Goal: Task Accomplishment & Management: Use online tool/utility

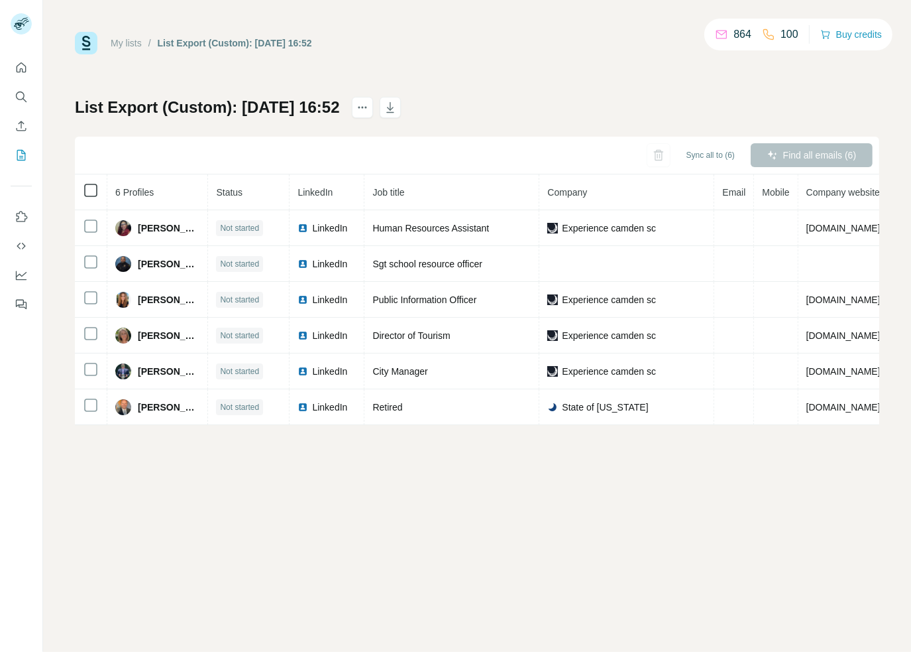
click at [93, 197] on icon at bounding box center [91, 190] width 16 height 16
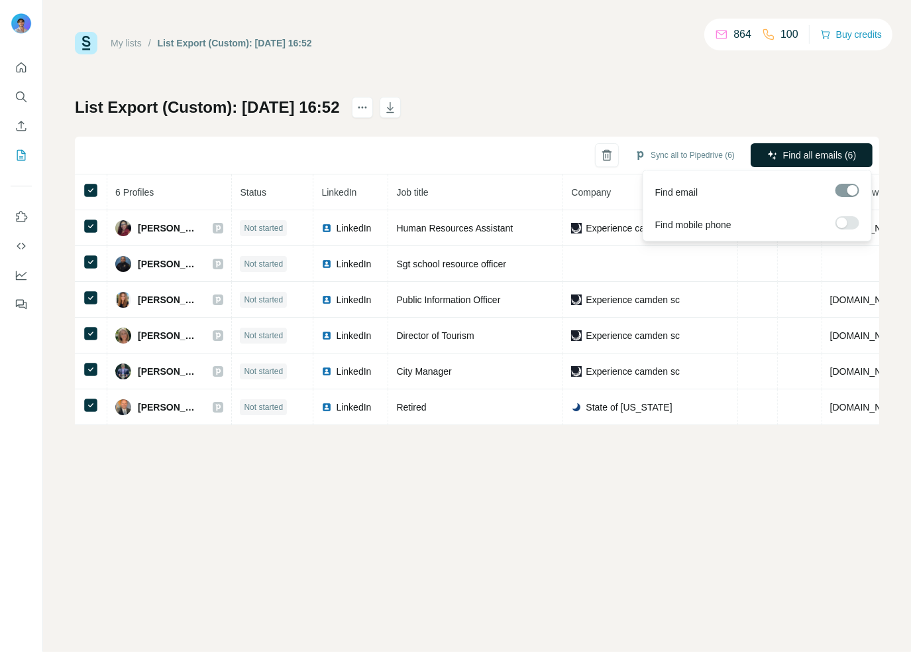
click at [821, 159] on span "Find all emails (6)" at bounding box center [820, 154] width 73 height 13
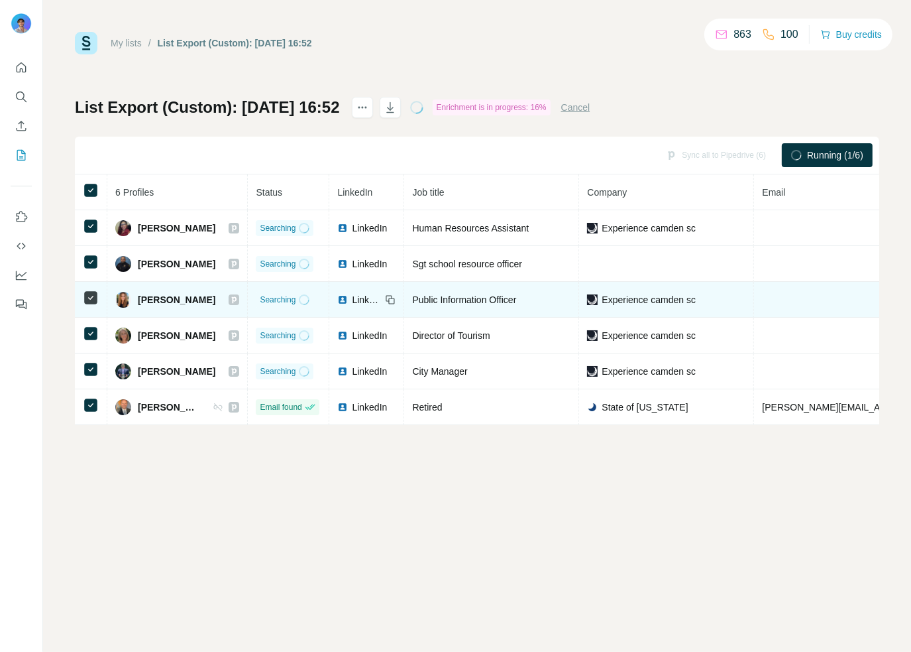
click at [656, 298] on span "Experience camden sc" at bounding box center [649, 299] width 94 height 13
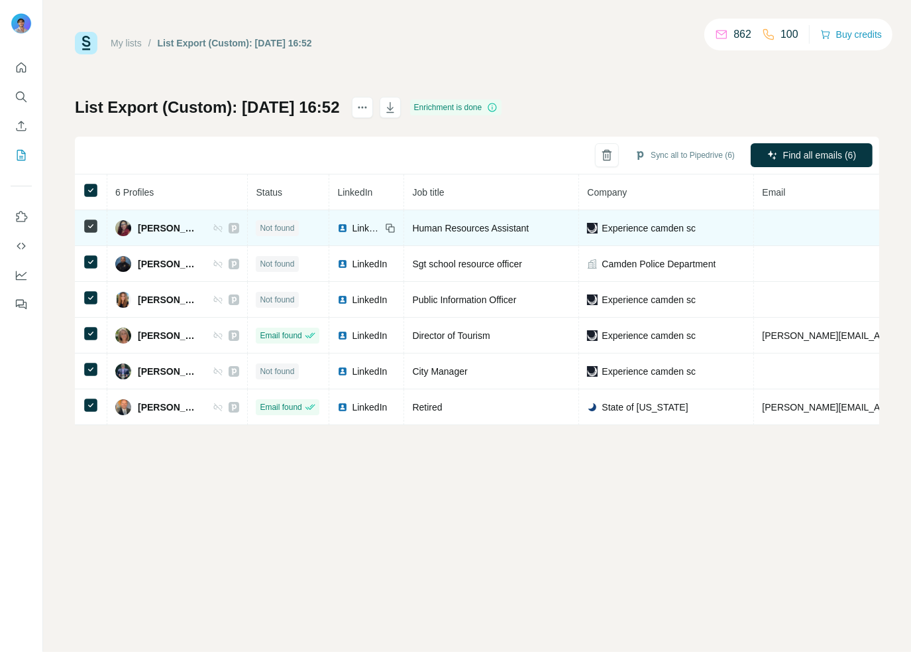
click at [687, 227] on span "Experience camden sc" at bounding box center [649, 227] width 94 height 13
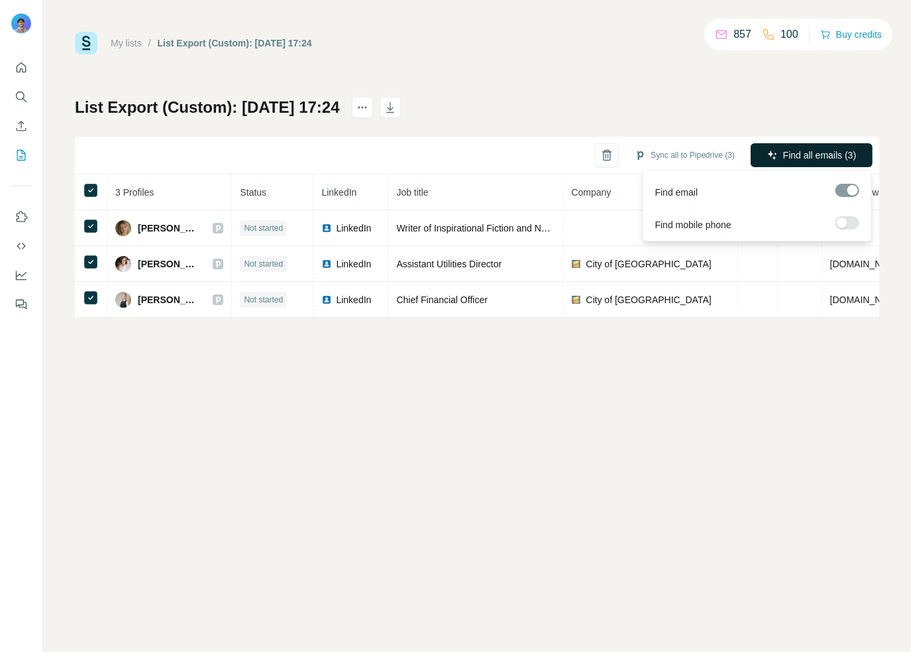
click at [784, 156] on span "Find all emails (3)" at bounding box center [820, 154] width 73 height 13
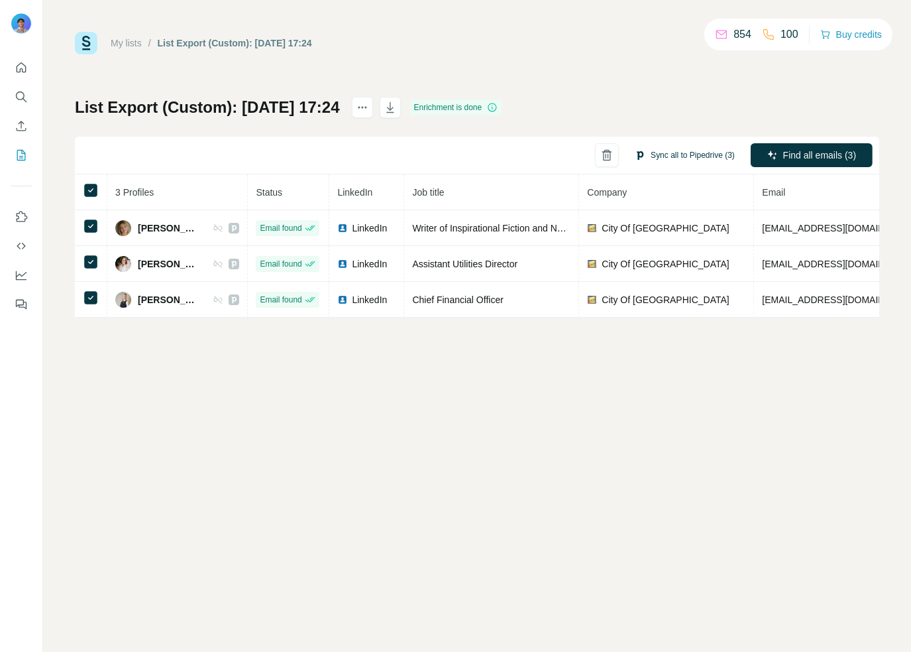
click at [689, 149] on button "Sync all to Pipedrive (3)" at bounding box center [685, 155] width 119 height 20
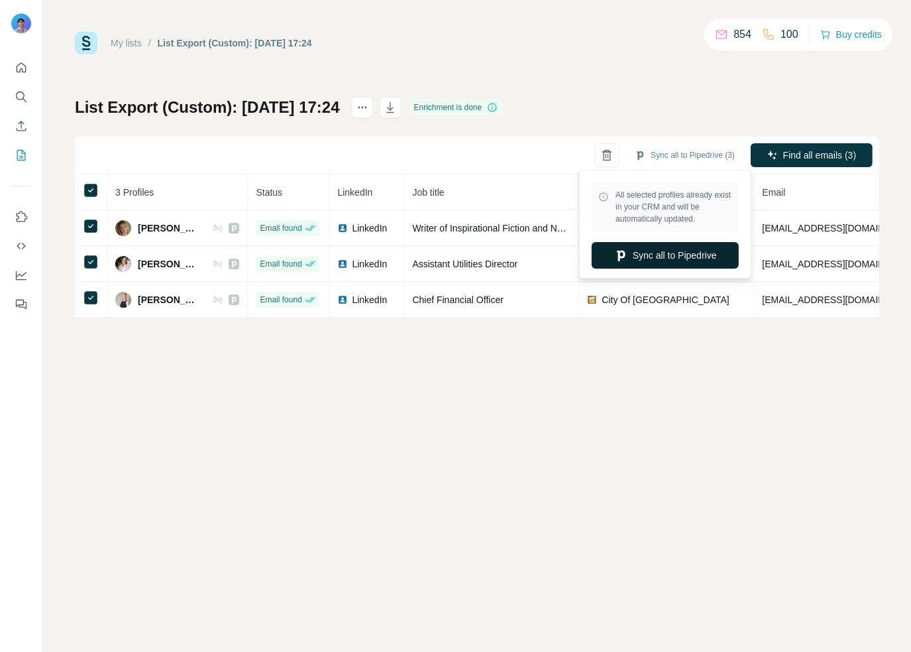
click at [647, 264] on button "Sync all to Pipedrive" at bounding box center [665, 255] width 147 height 27
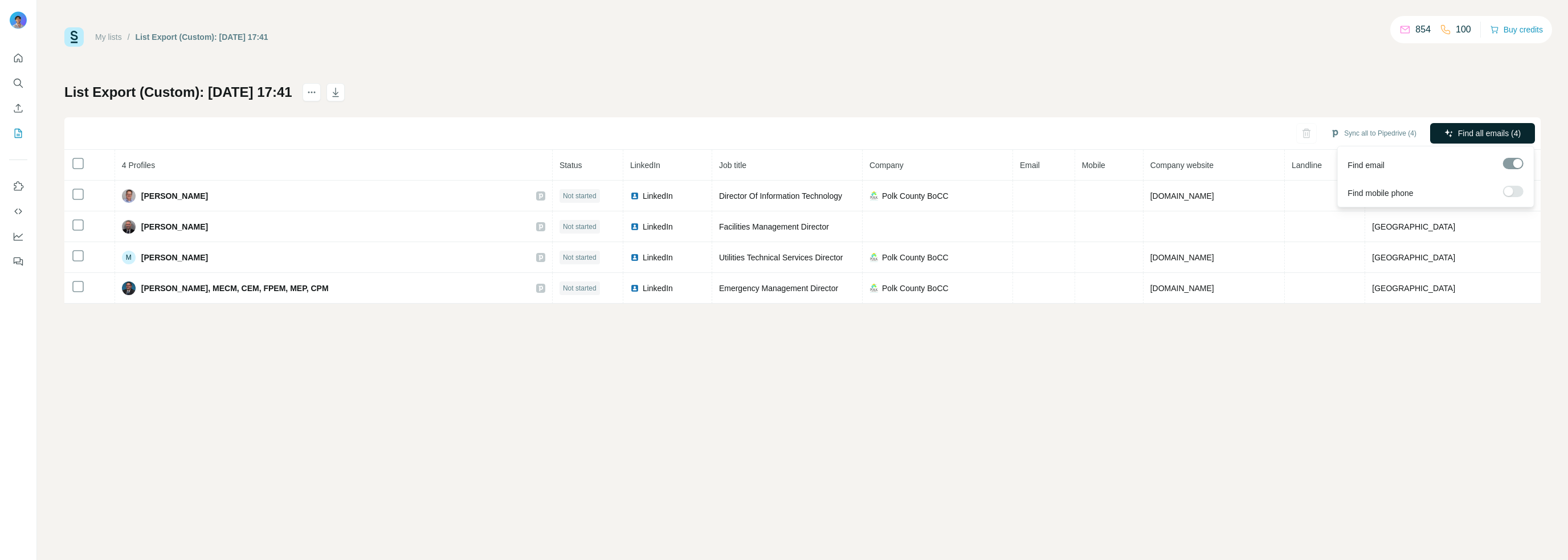
click at [1483, 129] on span "Find all emails (4)" at bounding box center [1489, 132] width 63 height 11
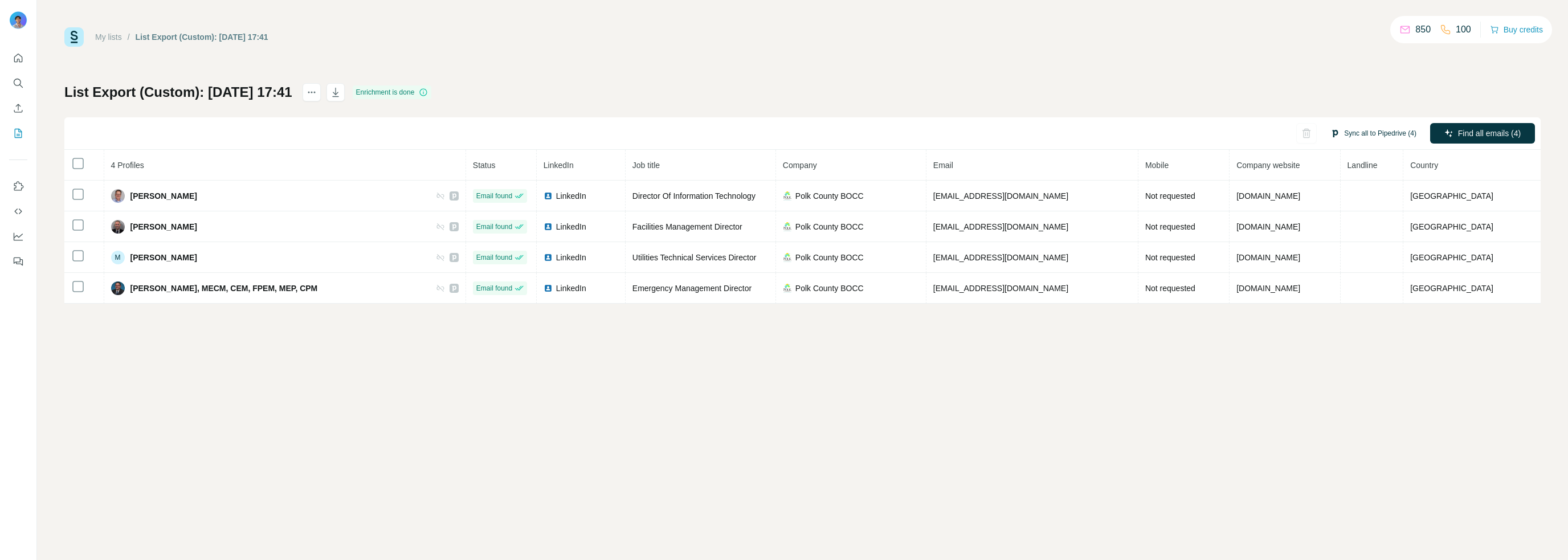
click at [1382, 137] on button "Sync all to Pipedrive (4)" at bounding box center [1374, 133] width 102 height 17
click at [1357, 222] on button "Sync all to Pipedrive" at bounding box center [1357, 219] width 126 height 23
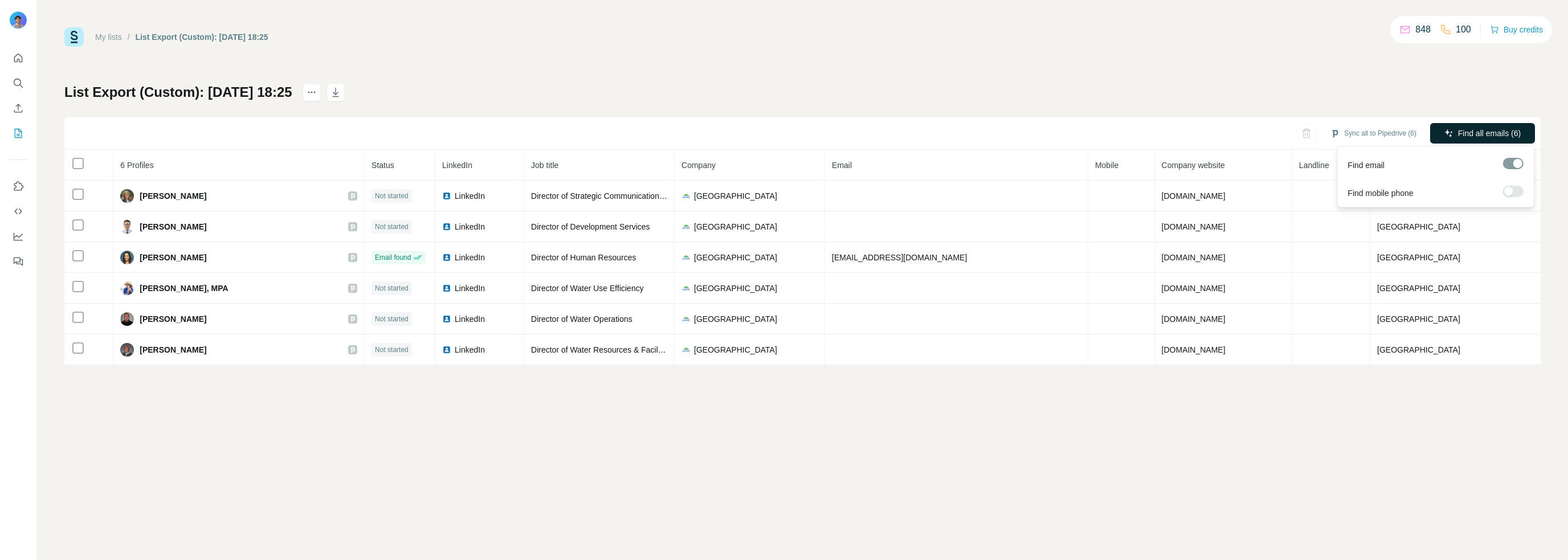
click at [1479, 133] on span "Find all emails (6)" at bounding box center [1489, 132] width 63 height 11
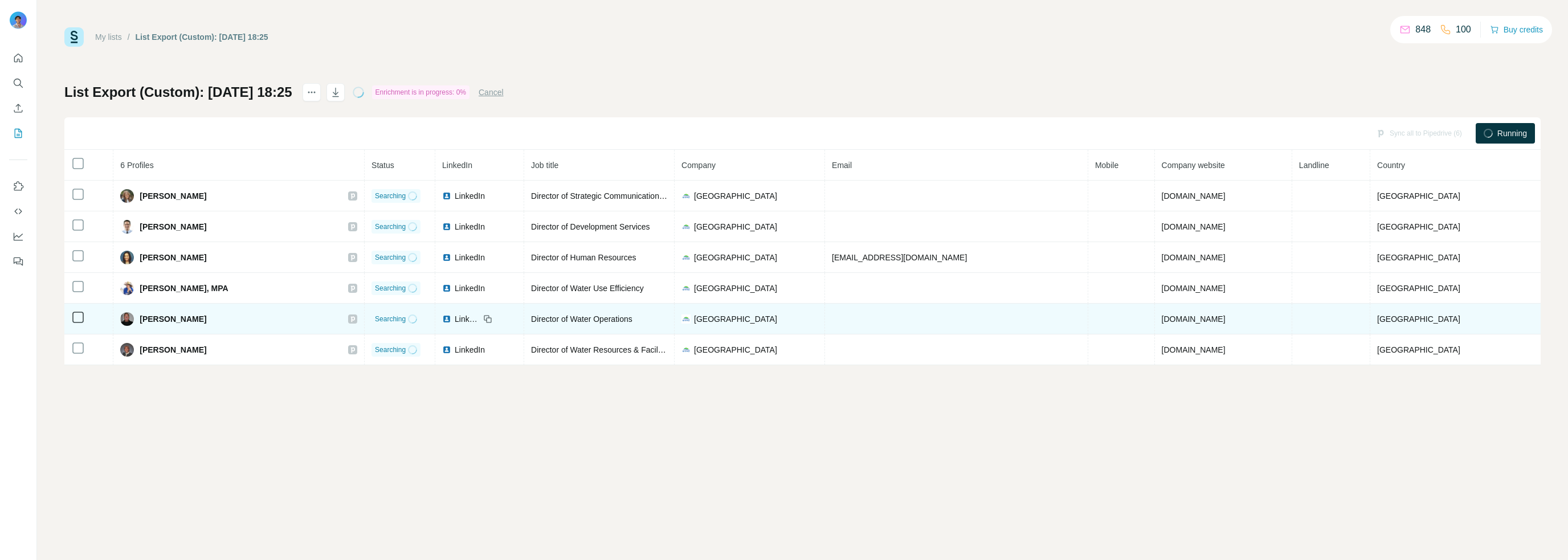
click at [356, 319] on icon at bounding box center [352, 319] width 7 height 9
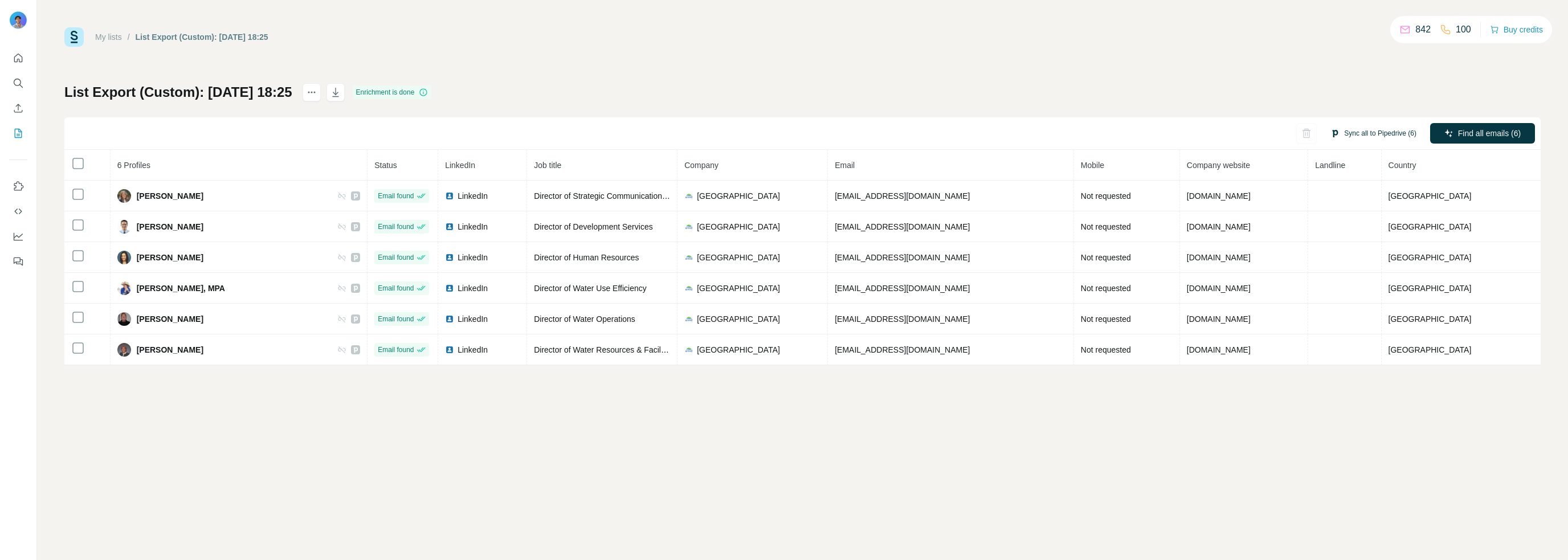
click at [1401, 134] on button "Sync all to Pipedrive (6)" at bounding box center [1374, 133] width 102 height 17
click at [1351, 224] on button "Sync all to Pipedrive" at bounding box center [1357, 219] width 126 height 23
